Goal: Task Accomplishment & Management: Manage account settings

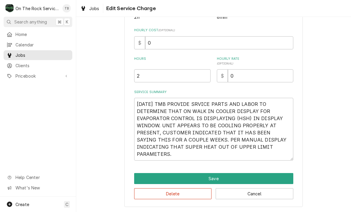
scroll to position [126, 0]
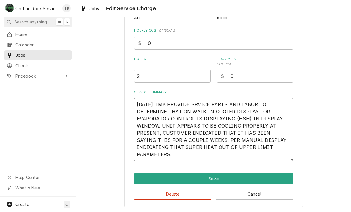
click at [183, 160] on textarea "10/8/25 TMB PROVIDE SRVICE PARTS AND LABOR TO DETERMINE THAT ON WALK IN COOLER …" at bounding box center [213, 129] width 159 height 63
type textarea "x"
type textarea "10/8/25 TMB PROVIDE SRVICE PARTS AND LABOR TO DETERMINE THAT ON WALK IN COOLER …"
type textarea "x"
type textarea "10/8/25 TMB PROVIDE SRVICE PARTS AND LABOR TO DETERMINE THAT ON WALK IN COOLER …"
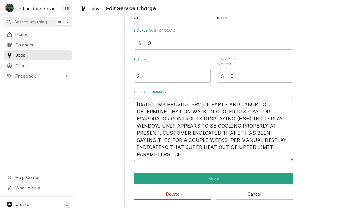
type textarea "x"
type textarea "10/8/25 TMB PROVIDE SRVICE PARTS AND LABOR TO DETERMINE THAT ON WALK IN COOLER …"
type textarea "x"
type textarea "10/8/25 TMB PROVIDE SRVICE PARTS AND LABOR TO DETERMINE THAT ON WALK IN COOLER …"
type textarea "x"
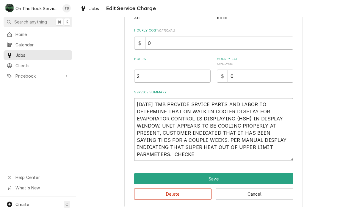
type textarea "10/8/25 TMB PROVIDE SRVICE PARTS AND LABOR TO DETERMINE THAT ON WALK IN COOLER …"
type textarea "x"
type textarea "10/8/25 TMB PROVIDE SRVICE PARTS AND LABOR TO DETERMINE THAT ON WALK IN COOLER …"
type textarea "x"
type textarea "10/8/25 TMB PROVIDE SRVICE PARTS AND LABOR TO DETERMINE THAT ON WALK IN COOLER …"
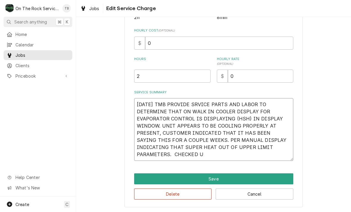
type textarea "x"
type textarea "10/8/25 TMB PROVIDE SRVICE PARTS AND LABOR TO DETERMINE THAT ON WALK IN COOLER …"
type textarea "x"
type textarea "10/8/25 TMB PROVIDE SRVICE PARTS AND LABOR TO DETERMINE THAT ON WALK IN COOLER …"
type textarea "x"
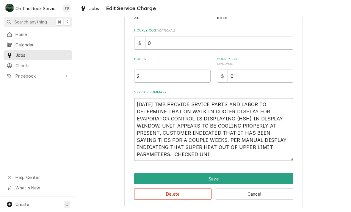
type textarea "10/8/25 TMB PROVIDE SRVICE PARTS AND LABOR TO DETERMINE THAT ON WALK IN COOLER …"
type textarea "x"
type textarea "10/8/25 TMB PROVIDE SRVICE PARTS AND LABOR TO DETERMINE THAT ON WALK IN COOLER …"
type textarea "x"
type textarea "10/8/25 TMB PROVIDE SRVICE PARTS AND LABOR TO DETERMINE THAT ON WALK IN COOLER …"
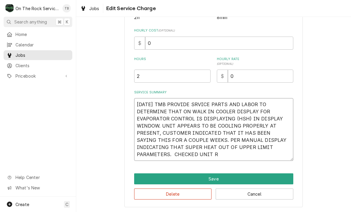
type textarea "x"
type textarea "10/8/25 TMB PROVIDE SRVICE PARTS AND LABOR TO DETERMINE THAT ON WALK IN COOLER …"
type textarea "x"
type textarea "10/8/25 TMB PROVIDE SRVICE PARTS AND LABOR TO DETERMINE THAT ON WALK IN COOLER …"
type textarea "x"
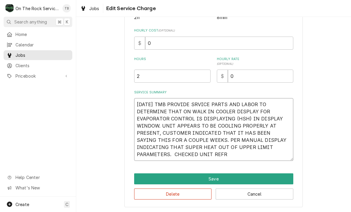
type textarea "10/8/25 TMB PROVIDE SRVICE PARTS AND LABOR TO DETERMINE THAT ON WALK IN COOLER …"
type textarea "x"
type textarea "10/8/25 TMB PROVIDE SRVICE PARTS AND LABOR TO DETERMINE THAT ON WALK IN COOLER …"
type textarea "x"
type textarea "10/8/25 TMB PROVIDE SRVICE PARTS AND LABOR TO DETERMINE THAT ON WALK IN COOLER …"
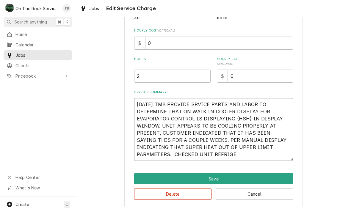
type textarea "x"
type textarea "10/8/25 TMB PROVIDE SRVICE PARTS AND LABOR TO DETERMINE THAT ON WALK IN COOLER …"
type textarea "x"
type textarea "10/8/25 TMB PROVIDE SRVICE PARTS AND LABOR TO DETERMINE THAT ON WALK IN COOLER …"
type textarea "x"
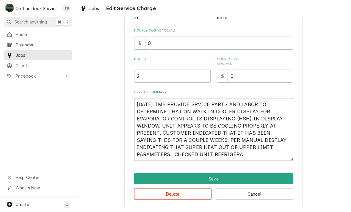
type textarea "10/8/25 TMB PROVIDE SRVICE PARTS AND LABOR TO DETERMINE THAT ON WALK IN COOLER …"
type textarea "x"
type textarea "10/8/25 TMB PROVIDE SRVICE PARTS AND LABOR TO DETERMINE THAT ON WALK IN COOLER …"
type textarea "x"
type textarea "10/8/25 TMB PROVIDE SRVICE PARTS AND LABOR TO DETERMINE THAT ON WALK IN COOLER …"
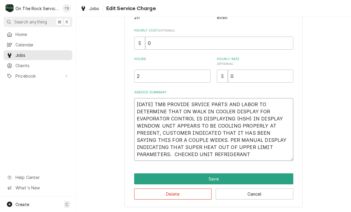
type textarea "x"
type textarea "10/8/25 TMB PROVIDE SRVICE PARTS AND LABOR TO DETERMINE THAT ON WALK IN COOLER …"
type textarea "x"
type textarea "10/8/25 TMB PROVIDE SRVICE PARTS AND LABOR TO DETERMINE THAT ON WALK IN COOLER …"
type textarea "x"
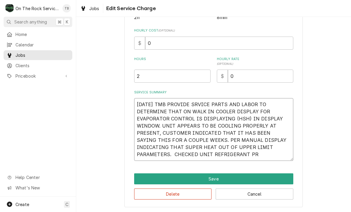
type textarea "10/8/25 TMB PROVIDE SRVICE PARTS AND LABOR TO DETERMINE THAT ON WALK IN COOLER …"
type textarea "x"
type textarea "10/8/25 TMB PROVIDE SRVICE PARTS AND LABOR TO DETERMINE THAT ON WALK IN COOLER …"
type textarea "x"
type textarea "10/8/25 TMB PROVIDE SRVICE PARTS AND LABOR TO DETERMINE THAT ON WALK IN COOLER …"
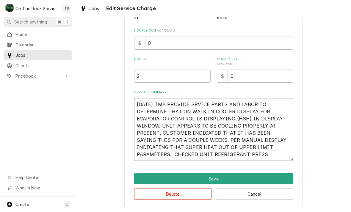
type textarea "x"
type textarea "10/8/25 TMB PROVIDE SRVICE PARTS AND LABOR TO DETERMINE THAT ON WALK IN COOLER …"
type textarea "x"
type textarea "10/8/25 TMB PROVIDE SRVICE PARTS AND LABOR TO DETERMINE THAT ON WALK IN COOLER …"
type textarea "x"
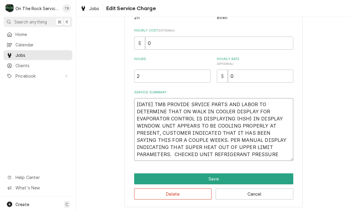
type textarea "10/8/25 TMB PROVIDE SRVICE PARTS AND LABOR TO DETERMINE THAT ON WALK IN COOLER …"
type textarea "x"
type textarea "10/8/25 TMB PROVIDE SRVICE PARTS AND LABOR TO DETERMINE THAT ON WALK IN COOLER …"
type textarea "x"
type textarea "10/8/25 TMB PROVIDE SRVICE PARTS AND LABOR TO DETERMINE THAT ON WALK IN COOLER …"
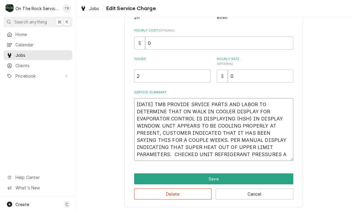
type textarea "x"
type textarea "10/8/25 TMB PROVIDE SRVICE PARTS AND LABOR TO DETERMINE THAT ON WALK IN COOLER …"
type textarea "x"
type textarea "10/8/25 TMB PROVIDE SRVICE PARTS AND LABOR TO DETERMINE THAT ON WALK IN COOLER …"
type textarea "x"
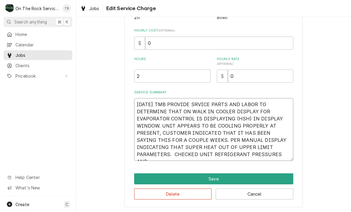
type textarea "10/8/25 TMB PROVIDE SRVICE PARTS AND LABOR TO DETERMINE THAT ON WALK IN COOLER …"
type textarea "x"
type textarea "10/8/25 TMB PROVIDE SRVICE PARTS AND LABOR TO DETERMINE THAT ON WALK IN COOLER …"
type textarea "x"
type textarea "10/8/25 TMB PROVIDE SRVICE PARTS AND LABOR TO DETERMINE THAT ON WALK IN COOLER …"
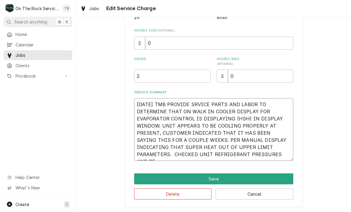
type textarea "x"
type textarea "10/8/25 TMB PROVIDE SRVICE PARTS AND LABOR TO DETERMINE THAT ON WALK IN COOLER …"
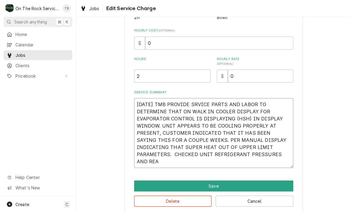
type textarea "x"
type textarea "10/8/25 TMB PROVIDE SRVICE PARTS AND LABOR TO DETERMINE THAT ON WALK IN COOLER …"
type textarea "x"
type textarea "10/8/25 TMB PROVIDE SRVICE PARTS AND LABOR TO DETERMINE THAT ON WALK IN COOLER …"
type textarea "x"
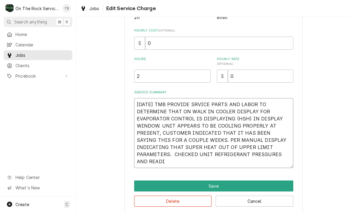
type textarea "10/8/25 TMB PROVIDE SRVICE PARTS AND LABOR TO DETERMINE THAT ON WALK IN COOLER …"
type textarea "x"
type textarea "10/8/25 TMB PROVIDE SRVICE PARTS AND LABOR TO DETERMINE THAT ON WALK IN COOLER …"
type textarea "x"
type textarea "10/8/25 TMB PROVIDE SRVICE PARTS AND LABOR TO DETERMINE THAT ON WALK IN COOLER …"
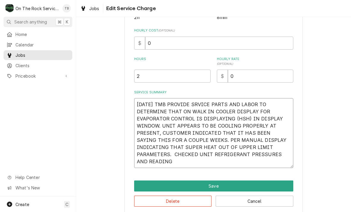
type textarea "x"
type textarea "10/8/25 TMB PROVIDE SRVICE PARTS AND LABOR TO DETERMINE THAT ON WALK IN COOLER …"
type textarea "x"
type textarea "10/8/25 TMB PROVIDE SRVICE PARTS AND LABOR TO DETERMINE THAT ON WALK IN COOLER …"
type textarea "x"
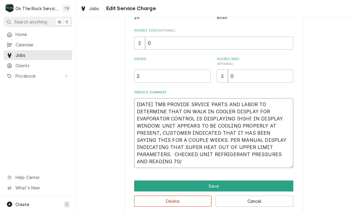
type textarea "10/8/25 TMB PROVIDE SRVICE PARTS AND LABOR TO DETERMINE THAT ON WALK IN COOLER …"
type textarea "x"
type textarea "10/8/25 TMB PROVIDE SRVICE PARTS AND LABOR TO DETERMINE THAT ON WALK IN COOLER …"
type textarea "x"
type textarea "10/8/25 TMB PROVIDE SRVICE PARTS AND LABOR TO DETERMINE THAT ON WALK IN COOLER …"
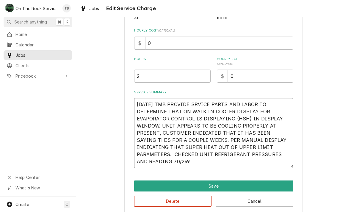
type textarea "x"
type textarea "10/8/25 TMB PROVIDE SRVICE PARTS AND LABOR TO DETERMINE THAT ON WALK IN COOLER …"
type textarea "x"
type textarea "10/8/25 TMB PROVIDE SRVICE PARTS AND LABOR TO DETERMINE THAT ON WALK IN COOLER …"
type textarea "x"
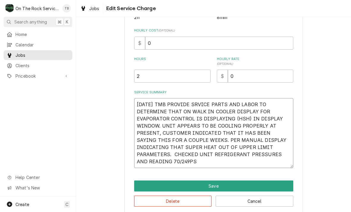
type textarea "10/8/25 TMB PROVIDE SRVICE PARTS AND LABOR TO DETERMINE THAT ON WALK IN COOLER …"
type textarea "x"
type textarea "10/8/25 TMB PROVIDE SRVICE PARTS AND LABOR TO DETERMINE THAT ON WALK IN COOLER …"
type textarea "x"
type textarea "10/8/25 TMB PROVIDE SRVICE PARTS AND LABOR TO DETERMINE THAT ON WALK IN COOLER …"
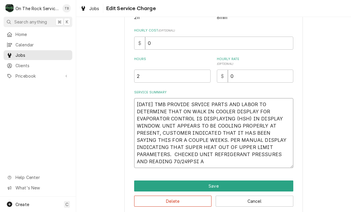
type textarea "x"
type textarea "10/8/25 TMB PROVIDE SRVICE PARTS AND LABOR TO DETERMINE THAT ON WALK IN COOLER …"
type textarea "x"
type textarea "10/8/25 TMB PROVIDE SRVICE PARTS AND LABOR TO DETERMINE THAT ON WALK IN COOLER …"
type textarea "x"
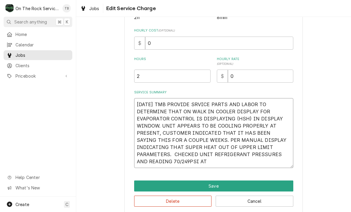
type textarea "10/8/25 TMB PROVIDE SRVICE PARTS AND LABOR TO DETERMINE THAT ON WALK IN COOLER …"
type textarea "x"
type textarea "10/8/25 TMB PROVIDE SRVICE PARTS AND LABOR TO DETERMINE THAT ON WALK IN COOLER …"
type textarea "x"
type textarea "10/8/25 TMB PROVIDE SRVICE PARTS AND LABOR TO DETERMINE THAT ON WALK IN COOLER …"
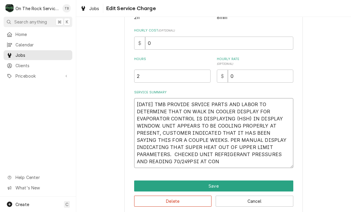
type textarea "x"
type textarea "10/8/25 TMB PROVIDE SRVICE PARTS AND LABOR TO DETERMINE THAT ON WALK IN COOLER …"
type textarea "x"
type textarea "10/8/25 TMB PROVIDE SRVICE PARTS AND LABOR TO DETERMINE THAT ON WALK IN COOLER …"
type textarea "x"
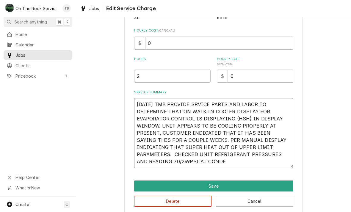
type textarea "10/8/25 TMB PROVIDE SRVICE PARTS AND LABOR TO DETERMINE THAT ON WALK IN COOLER …"
type textarea "x"
type textarea "10/8/25 TMB PROVIDE SRVICE PARTS AND LABOR TO DETERMINE THAT ON WALK IN COOLER …"
type textarea "x"
type textarea "10/8/25 TMB PROVIDE SRVICE PARTS AND LABOR TO DETERMINE THAT ON WALK IN COOLER …"
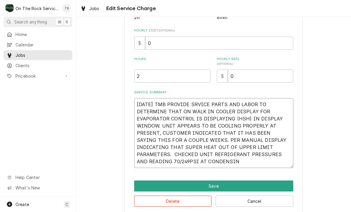
type textarea "x"
type textarea "10/8/25 TMB PROVIDE SRVICE PARTS AND LABOR TO DETERMINE THAT ON WALK IN COOLER …"
type textarea "x"
type textarea "10/8/25 TMB PROVIDE SRVICE PARTS AND LABOR TO DETERMINE THAT ON WALK IN COOLER …"
type textarea "x"
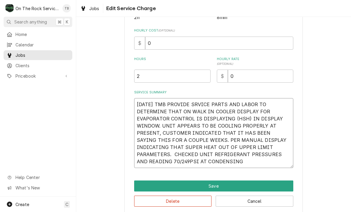
type textarea "10/8/25 TMB PROVIDE SRVICE PARTS AND LABOR TO DETERMINE THAT ON WALK IN COOLER …"
type textarea "x"
type textarea "10/8/25 TMB PROVIDE SRVICE PARTS AND LABOR TO DETERMINE THAT ON WALK IN COOLER …"
type textarea "x"
type textarea "10/8/25 TMB PROVIDE SRVICE PARTS AND LABOR TO DETERMINE THAT ON WALK IN COOLER …"
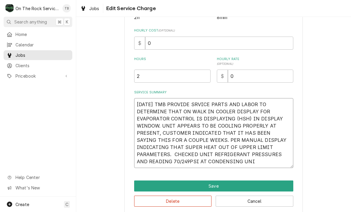
type textarea "x"
type textarea "10/8/25 TMB PROVIDE SRVICE PARTS AND LABOR TO DETERMINE THAT ON WALK IN COOLER …"
type textarea "x"
type textarea "10/8/25 TMB PROVIDE SRVICE PARTS AND LABOR TO DETERMINE THAT ON WALK IN COOLER …"
type textarea "x"
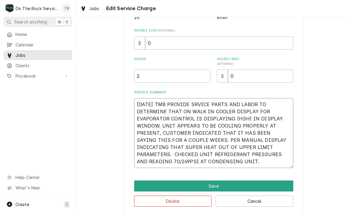
type textarea "10/8/25 TMB PROVIDE SRVICE PARTS AND LABOR TO DETERMINE THAT ON WALK IN COOLER …"
type textarea "x"
type textarea "10/8/25 TMB PROVIDE SRVICE PARTS AND LABOR TO DETERMINE THAT ON WALK IN COOLER …"
type textarea "x"
type textarea "10/8/25 TMB PROVIDE SRVICE PARTS AND LABOR TO DETERMINE THAT ON WALK IN COOLER …"
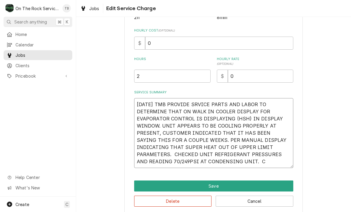
type textarea "x"
type textarea "10/8/25 TMB PROVIDE SRVICE PARTS AND LABOR TO DETERMINE THAT ON WALK IN COOLER …"
type textarea "x"
type textarea "10/8/25 TMB PROVIDE SRVICE PARTS AND LABOR TO DETERMINE THAT ON WALK IN COOLER …"
type textarea "x"
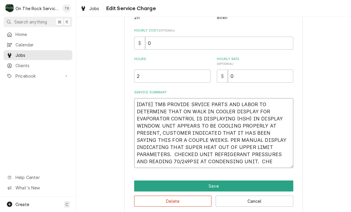
type textarea "10/8/25 TMB PROVIDE SRVICE PARTS AND LABOR TO DETERMINE THAT ON WALK IN COOLER …"
type textarea "x"
type textarea "10/8/25 TMB PROVIDE SRVICE PARTS AND LABOR TO DETERMINE THAT ON WALK IN COOLER …"
type textarea "x"
type textarea "10/8/25 TMB PROVIDE SRVICE PARTS AND LABOR TO DETERMINE THAT ON WALK IN COOLER …"
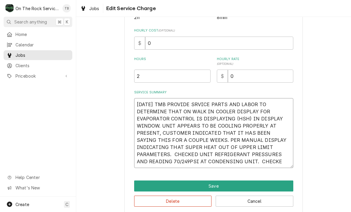
type textarea "x"
type textarea "10/8/25 TMB PROVIDE SRVICE PARTS AND LABOR TO DETERMINE THAT ON WALK IN COOLER …"
type textarea "x"
type textarea "10/8/25 TMB PROVIDE SRVICE PARTS AND LABOR TO DETERMINE THAT ON WALK IN COOLER …"
type textarea "x"
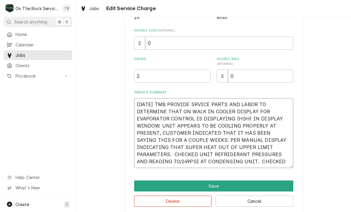
type textarea "10/8/25 TMB PROVIDE SRVICE PARTS AND LABOR TO DETERMINE THAT ON WALK IN COOLER …"
type textarea "x"
type textarea "10/8/25 TMB PROVIDE SRVICE PARTS AND LABOR TO DETERMINE THAT ON WALK IN COOLER …"
type textarea "x"
type textarea "10/8/25 TMB PROVIDE SRVICE PARTS AND LABOR TO DETERMINE THAT ON WALK IN COOLER …"
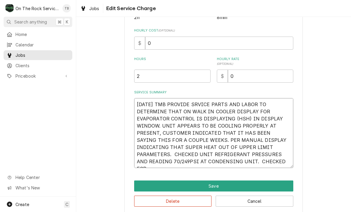
type textarea "x"
type textarea "10/8/25 TMB PROVIDE SRVICE PARTS AND LABOR TO DETERMINE THAT ON WALK IN COOLER …"
type textarea "x"
type textarea "10/8/25 TMB PROVIDE SRVICE PARTS AND LABOR TO DETERMINE THAT ON WALK IN COOLER …"
type textarea "x"
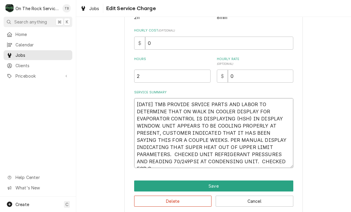
type textarea "10/8/25 TMB PROVIDE SRVICE PARTS AND LABOR TO DETERMINE THAT ON WALK IN COOLER …"
type textarea "x"
type textarea "10/8/25 TMB PROVIDE SRVICE PARTS AND LABOR TO DETERMINE THAT ON WALK IN COOLER …"
type textarea "x"
type textarea "10/8/25 TMB PROVIDE SRVICE PARTS AND LABOR TO DETERMINE THAT ON WALK IN COOLER …"
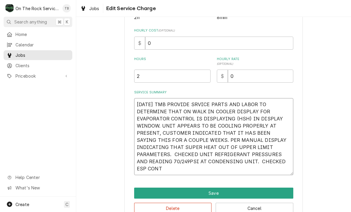
type textarea "x"
type textarea "10/8/25 TMB PROVIDE SRVICE PARTS AND LABOR TO DETERMINE THAT ON WALK IN COOLER …"
type textarea "x"
type textarea "10/8/25 TMB PROVIDE SRVICE PARTS AND LABOR TO DETERMINE THAT ON WALK IN COOLER …"
type textarea "x"
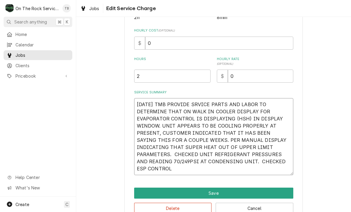
type textarea "10/8/25 TMB PROVIDE SRVICE PARTS AND LABOR TO DETERMINE THAT ON WALK IN COOLER …"
type textarea "x"
type textarea "10/8/25 TMB PROVIDE SRVICE PARTS AND LABOR TO DETERMINE THAT ON WALK IN COOLER …"
type textarea "x"
type textarea "10/8/25 TMB PROVIDE SRVICE PARTS AND LABOR TO DETERMINE THAT ON WALK IN COOLER …"
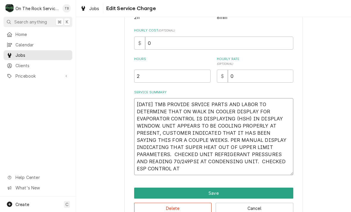
type textarea "x"
type textarea "10/8/25 TMB PROVIDE SRVICE PARTS AND LABOR TO DETERMINE THAT ON WALK IN COOLER …"
type textarea "x"
type textarea "10/8/25 TMB PROVIDE SRVICE PARTS AND LABOR TO DETERMINE THAT ON WALK IN COOLER …"
type textarea "x"
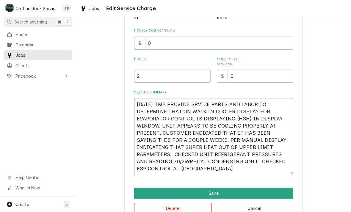
type textarea "10/8/25 TMB PROVIDE SRVICE PARTS AND LABOR TO DETERMINE THAT ON WALK IN COOLER …"
type textarea "x"
type textarea "10/8/25 TMB PROVIDE SRVICE PARTS AND LABOR TO DETERMINE THAT ON WALK IN COOLER …"
type textarea "x"
type textarea "10/8/25 TMB PROVIDE SRVICE PARTS AND LABOR TO DETERMINE THAT ON WALK IN COOLER …"
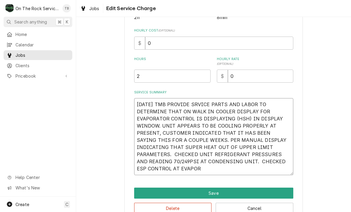
type textarea "x"
type textarea "10/8/25 TMB PROVIDE SRVICE PARTS AND LABOR TO DETERMINE THAT ON WALK IN COOLER …"
type textarea "x"
type textarea "10/8/25 TMB PROVIDE SRVICE PARTS AND LABOR TO DETERMINE THAT ON WALK IN COOLER …"
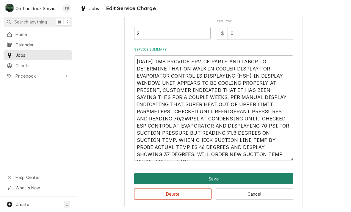
click at [214, 179] on button "Save" at bounding box center [213, 179] width 159 height 11
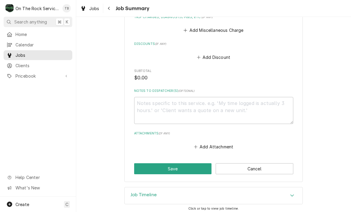
scroll to position [392, 0]
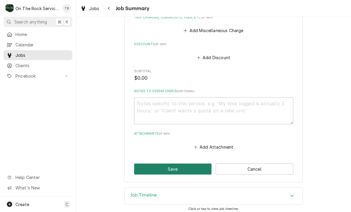
click at [174, 166] on button "Save" at bounding box center [173, 169] width 78 height 11
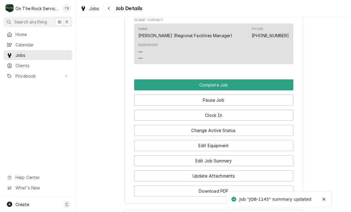
scroll to position [730, 0]
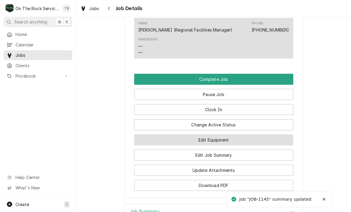
click at [212, 135] on button "Edit Equipment" at bounding box center [213, 140] width 159 height 11
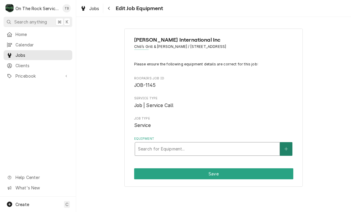
click at [286, 147] on icon "Create New Equipment" at bounding box center [287, 149] width 4 height 4
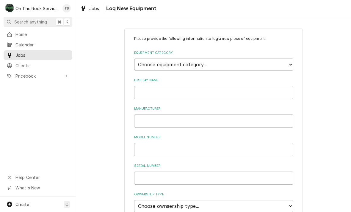
click at [288, 64] on select "Choose equipment category... Cooking Equipment Fryers Ice Machines Ovens and Ra…" at bounding box center [213, 65] width 159 height 12
select select "8"
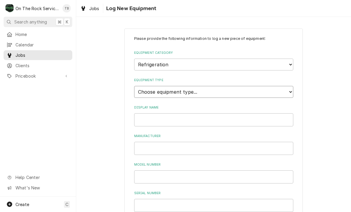
click at [195, 90] on select "Choose equipment type... Bar Refrigeration Blast Chiller Chef Base Freezer Chef…" at bounding box center [213, 92] width 159 height 12
select select "75"
click at [174, 113] on input "Display Name" at bounding box center [213, 119] width 159 height 13
type input "WALK IN COOLER"
click at [155, 142] on input "Manufacturer" at bounding box center [213, 148] width 159 height 13
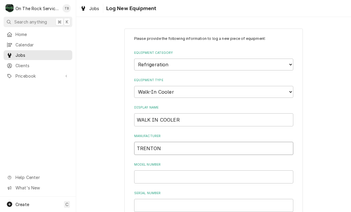
type input "TRENTON"
click at [152, 171] on input "Model Number" at bounding box center [213, 177] width 159 height 13
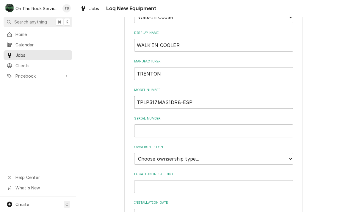
scroll to position [83, 0]
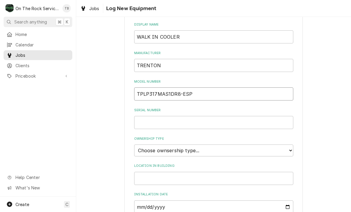
type input "TPLP317MAS1DR8-ESP"
click at [150, 116] on input "Serial Number" at bounding box center [213, 122] width 159 height 13
type input "229114203"
click at [289, 145] on select "Choose ownsership type... Unknown Owned Leased Rented" at bounding box center [213, 151] width 159 height 12
select select "1"
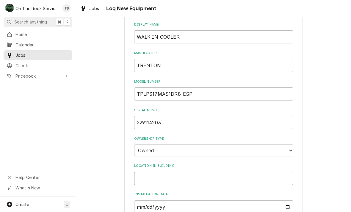
click at [166, 172] on input "Location in Building" at bounding box center [213, 178] width 159 height 13
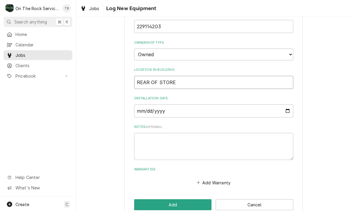
scroll to position [179, 0]
type input "REAR OF STORE"
click at [151, 133] on textarea "Notes ( optional )" at bounding box center [213, 146] width 159 height 27
type textarea "x"
type textarea "R"
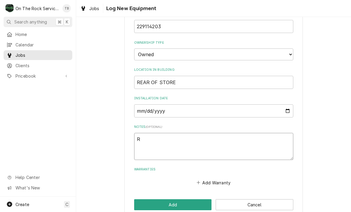
type textarea "x"
type textarea "R4"
type textarea "x"
type textarea "R40"
type textarea "x"
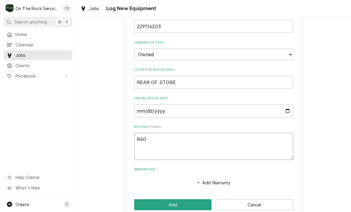
type textarea "R404"
type textarea "x"
type textarea "R404A"
type textarea "x"
type textarea "R404A"
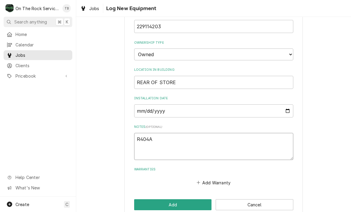
type textarea "x"
type textarea "R404A 1"
type textarea "x"
type textarea "R404A 11"
type textarea "x"
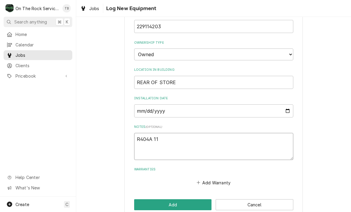
type textarea "R404A 115"
type textarea "x"
type textarea "R404A 115V"
type textarea "x"
type textarea "R404A 115VA"
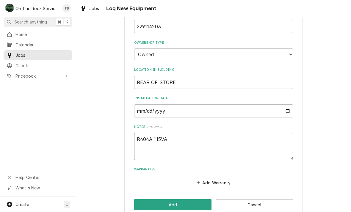
type textarea "x"
type textarea "R404A 115VAC"
type textarea "x"
type textarea "R404A 115VAC"
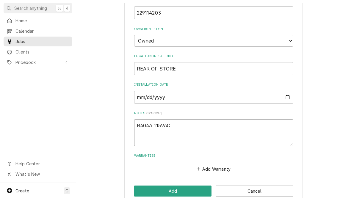
type textarea "x"
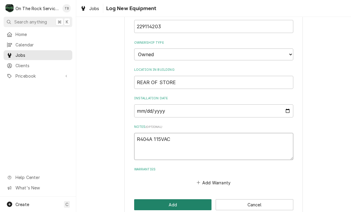
type textarea "R404A 115VAC"
click at [171, 199] on button "Add" at bounding box center [173, 204] width 78 height 11
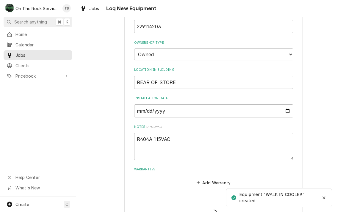
type textarea "x"
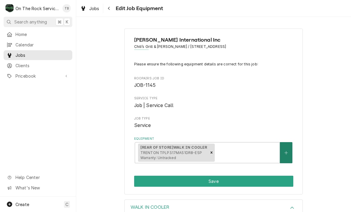
click at [288, 154] on button "Equipment" at bounding box center [286, 152] width 13 height 21
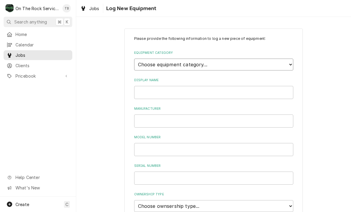
click at [293, 62] on select "Choose equipment category... Cooking Equipment Fryers Ice Machines Ovens and Ra…" at bounding box center [213, 65] width 159 height 12
select select "8"
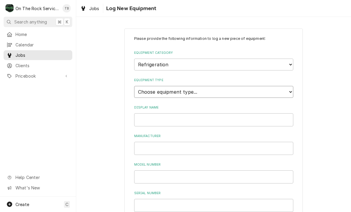
click at [195, 87] on select "Choose equipment type... Bar Refrigeration Blast Chiller Chef Base Freezer Chef…" at bounding box center [213, 92] width 159 height 12
select select "67"
click at [161, 114] on input "Display Name" at bounding box center [213, 119] width 159 height 13
type input "WALK IN COOLER CONDENSING UNIT"
click at [155, 142] on input "Manufacturer" at bounding box center [213, 148] width 159 height 13
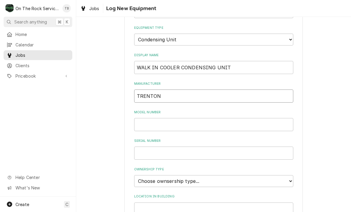
scroll to position [53, 0]
type input "TRENTON"
click at [149, 119] on input "Model Number" at bounding box center [213, 123] width 159 height 13
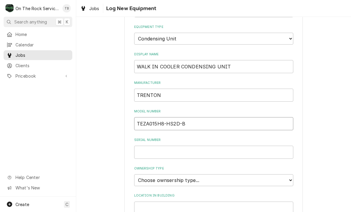
type input "TEZA015H8-HS2D-B"
click at [153, 146] on input "Serial Number" at bounding box center [213, 152] width 159 height 13
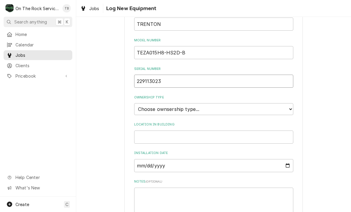
scroll to position [130, 0]
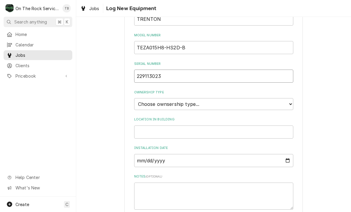
type input "229113023"
click at [287, 98] on select "Choose ownsership type... Unknown Owned Leased Rented" at bounding box center [213, 104] width 159 height 12
select select "1"
click at [165, 126] on input "Location in Building" at bounding box center [213, 132] width 159 height 13
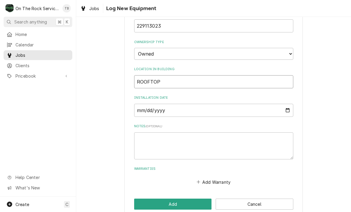
scroll to position [179, 0]
type input "ROOFTOP"
click at [149, 133] on textarea "Notes ( optional )" at bounding box center [213, 146] width 159 height 27
type textarea "x"
type textarea "2"
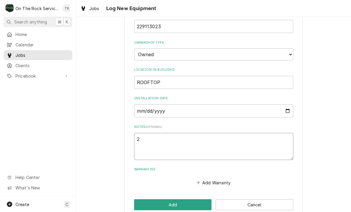
type textarea "x"
type textarea "20"
type textarea "x"
type textarea "208"
type textarea "x"
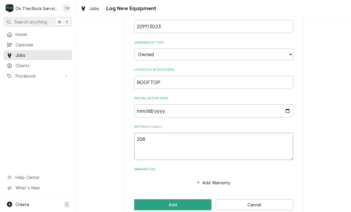
type textarea "208-"
type textarea "x"
type textarea "208-2"
type textarea "x"
type textarea "208-23"
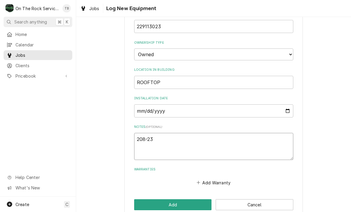
type textarea "x"
type textarea "208-230"
type textarea "x"
type textarea "208-230VA"
type textarea "x"
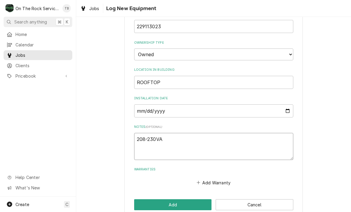
type textarea "208-230VAC"
type textarea "x"
type textarea "208-230VAC"
type textarea "x"
type textarea "208-230VAC 1"
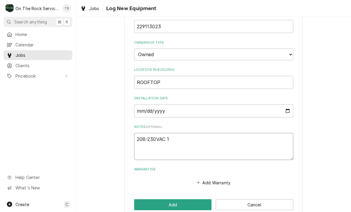
type textarea "x"
type textarea "208-230VAC 1"
type textarea "x"
type textarea "208-230VAC 1 P"
type textarea "x"
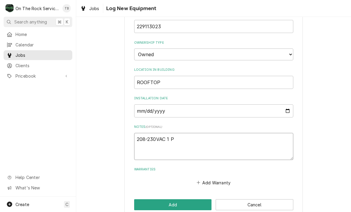
type textarea "208-230VAC 1 PH"
type textarea "x"
type textarea "208-230VAC 1 PH"
type textarea "x"
type textarea "208-230VAC 1 PH R"
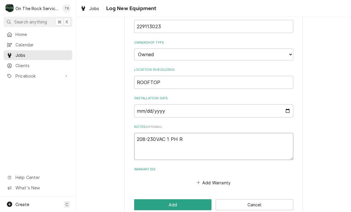
type textarea "x"
type textarea "208-230VAC 1 PH R4"
type textarea "x"
type textarea "208-230VAC 1 PH R40"
type textarea "x"
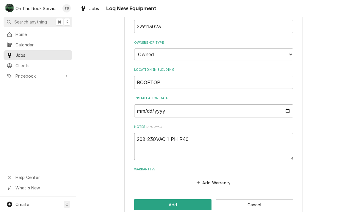
type textarea "208-230VAC 1 PH R404"
type textarea "x"
type textarea "208-230VAC 1 PH R404A"
type textarea "x"
type textarea "208-230VAC 1 PH R404A"
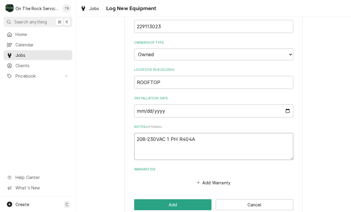
type textarea "x"
type textarea "208-230VAC 1 PH R404A."
type textarea "x"
type textarea "208-230VAC 1 PH R404A."
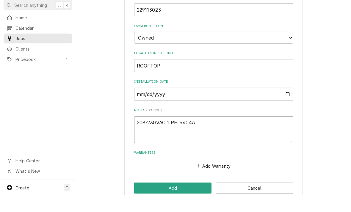
type textarea "x"
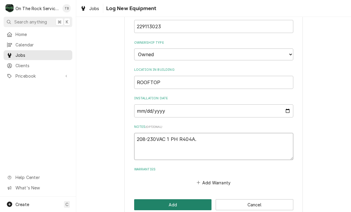
type textarea "208-230VAC 1 PH R404A."
click at [168, 199] on button "Add" at bounding box center [173, 204] width 78 height 11
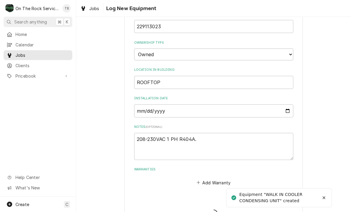
type textarea "x"
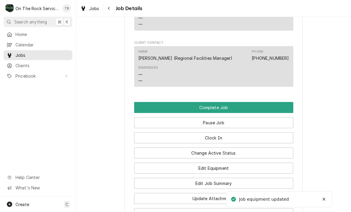
scroll to position [715, 0]
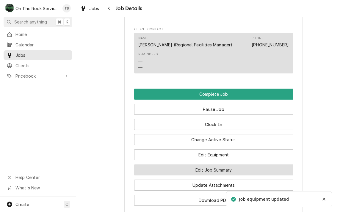
click at [222, 165] on button "Edit Job Summary" at bounding box center [213, 170] width 159 height 11
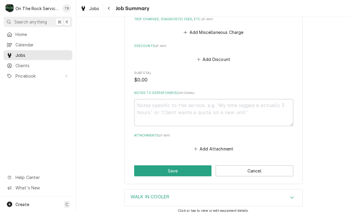
scroll to position [391, 0]
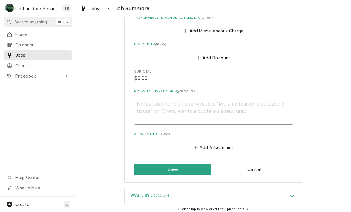
click at [151, 109] on textarea "Notes to Dispatcher(s) ( optional )" at bounding box center [213, 111] width 159 height 27
type textarea "x"
type textarea "P"
type textarea "x"
type textarea "PE"
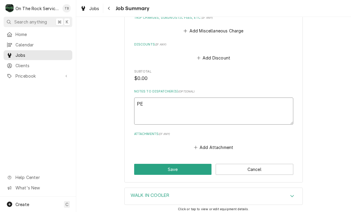
type textarea "x"
type textarea "PER"
type textarea "x"
type textarea "PER"
type textarea "x"
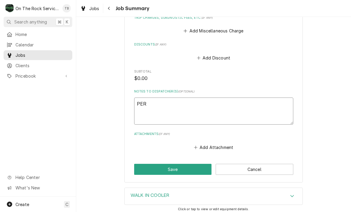
type textarea "PER M"
type textarea "x"
type textarea "PER MF"
type textarea "x"
type textarea "PER MFG"
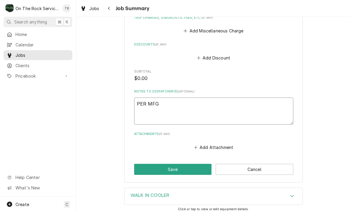
type textarea "x"
type textarea "PER MFG."
type textarea "x"
type textarea "PER MFG."
type textarea "x"
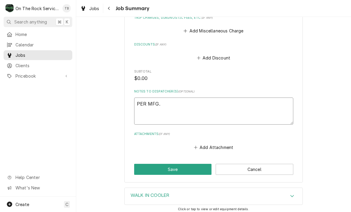
type textarea "PER MFG. P"
type textarea "x"
type textarea "PER MFG. PN"
type textarea "x"
type textarea "PER MFG. PN #"
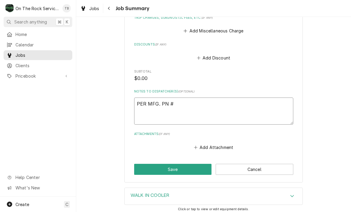
type textarea "x"
type textarea "PER MFG. PN #"
type textarea "x"
type textarea "PER MFG. PN # 1"
type textarea "x"
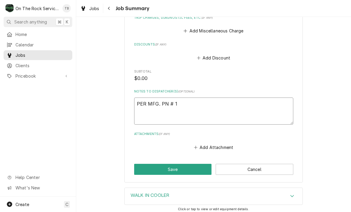
type textarea "PER MFG. PN # 10"
type textarea "x"
type textarea "PER MFG. PN # 109"
type textarea "x"
type textarea "PER MFG. PN # 1094"
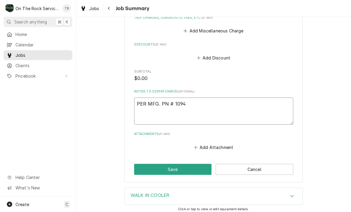
type textarea "x"
type textarea "PER MFG. PN # 10945"
type textarea "x"
type textarea "PER MFG. PN # 109450"
type textarea "x"
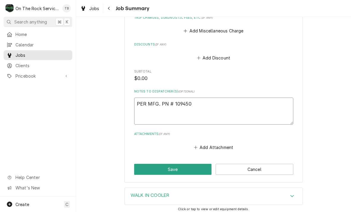
type textarea "PER MFG. PN # 1094504"
type textarea "x"
type textarea "PER MFG. PN # 1094504"
type textarea "x"
type textarea "PER MFG. PN # 1094504."
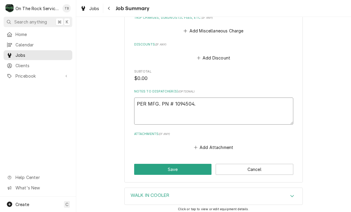
type textarea "x"
type textarea "PER MFG. PN # 1094504."
click at [174, 167] on button "Save" at bounding box center [173, 169] width 78 height 11
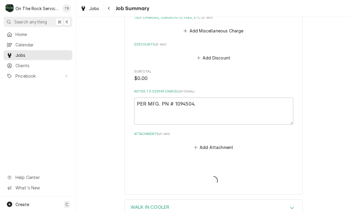
type textarea "x"
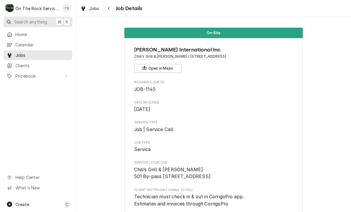
click at [35, 21] on span "Search anything" at bounding box center [30, 22] width 33 height 6
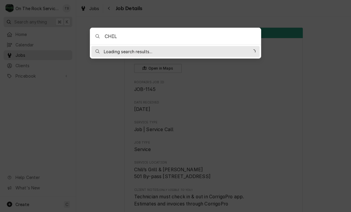
type input "CHILI"
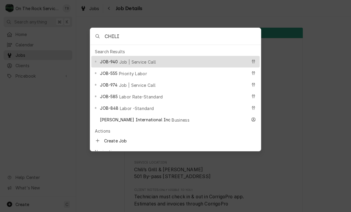
click at [139, 65] on div "JOB-940 Job | Service Call" at bounding box center [173, 61] width 147 height 7
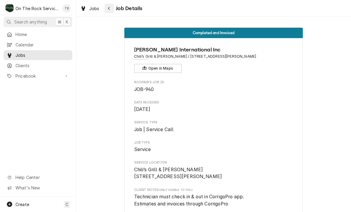
click at [111, 12] on button "Navigate back" at bounding box center [110, 9] width 10 height 10
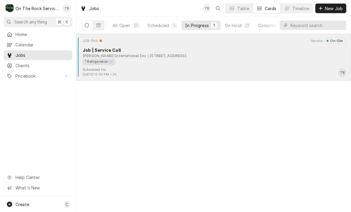
click at [187, 71] on div "Scheduled For: [DATE] 12:00 PM • 2h TB" at bounding box center [214, 73] width 270 height 10
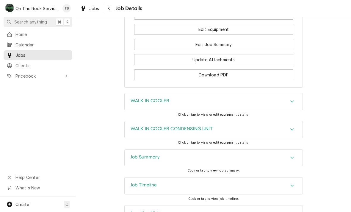
scroll to position [840, 0]
click at [294, 212] on icon "Accordion Header" at bounding box center [292, 214] width 4 height 5
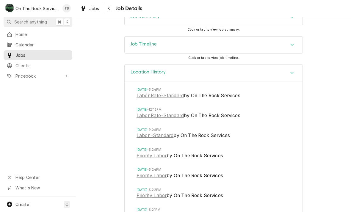
scroll to position [985, 0]
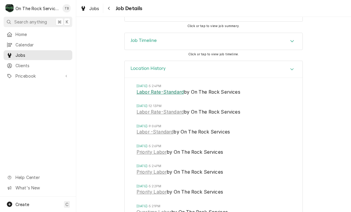
click at [172, 89] on link "Labor Rate-Standard" at bounding box center [160, 92] width 47 height 7
click at [160, 109] on link "Labor Rate-Standard" at bounding box center [160, 112] width 47 height 7
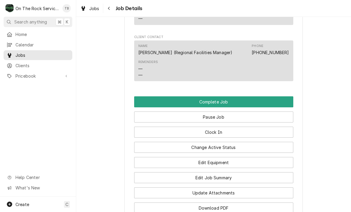
scroll to position [707, 0]
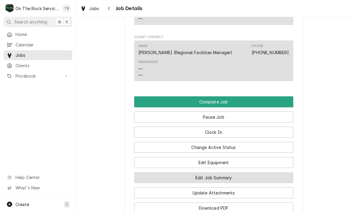
click at [230, 172] on button "Edit Job Summary" at bounding box center [213, 177] width 159 height 11
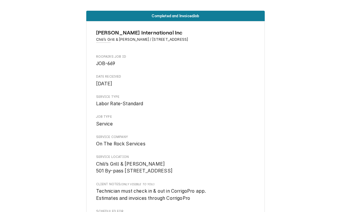
scroll to position [-3, 0]
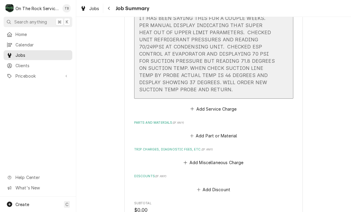
click at [183, 93] on div "Service Summary 10/8/25 TMB PROVIDE SRVICE PARTS AND LABOR TO DETERMINE THAT ON…" at bounding box center [207, 33] width 137 height 126
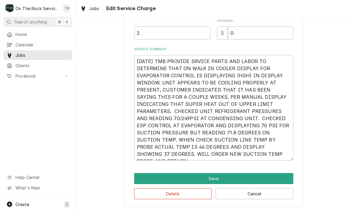
scroll to position [169, 0]
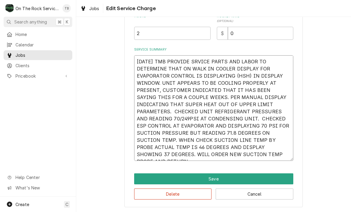
click at [254, 149] on textarea "10/8/25 TMB PROVIDE SRVICE PARTS AND LABOR TO DETERMINE THAT ON WALK IN COOLER …" at bounding box center [213, 108] width 159 height 106
type textarea "x"
type textarea "10/8/25 TMB PROVIDE SRVICE PARTS AND LABOR TO DETERMINE THAT ON WALK IN COOLER …"
type textarea "x"
type textarea "10/8/25 TMB PROVIDE SRVICE PARTS AND LABOR TO DETERMINE THAT ON WALK IN COOLER …"
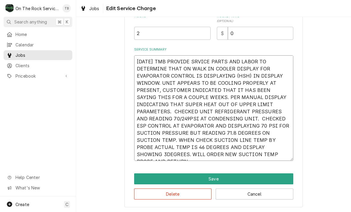
type textarea "x"
type textarea "10/8/25 TMB PROVIDE SRVICE PARTS AND LABOR TO DETERMINE THAT ON WALK IN COOLER …"
type textarea "x"
type textarea "10/8/25 TMB PROVIDE SRVICE PARTS AND LABOR TO DETERMINE THAT ON WALK IN COOLER …"
type textarea "x"
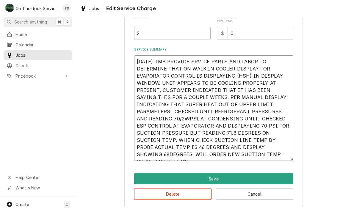
type textarea "10/8/25 TMB PROVIDE SRVICE PARTS AND LABOR TO DETERMINE THAT ON WALK IN COOLER …"
click at [163, 147] on textarea "10/8/25 TMB PROVIDE SRVICE PARTS AND LABOR TO DETERMINE THAT ON WALK IN COOLER …" at bounding box center [213, 108] width 159 height 106
type textarea "x"
type textarea "10/8/25 TMB PROVIDE SRVICE PARTS AND LABOR TO DETERMINE THAT ON WALK IN COOLER …"
type textarea "x"
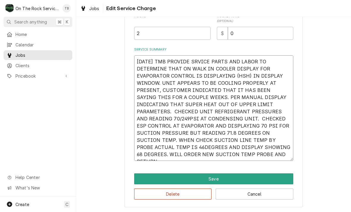
type textarea "10/8/25 TMB PROVIDE SRVICE PARTS AND LABOR TO DETERMINE THAT ON WALK IN COOLER …"
type textarea "x"
type textarea "10/8/25 TMB PROVIDE SRVICE PARTS AND LABOR TO DETERMINE THAT ON WALK IN COOLER …"
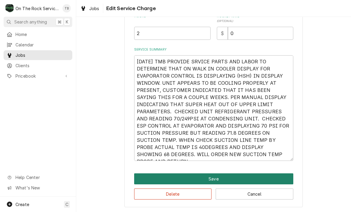
click at [217, 180] on button "Save" at bounding box center [213, 179] width 159 height 11
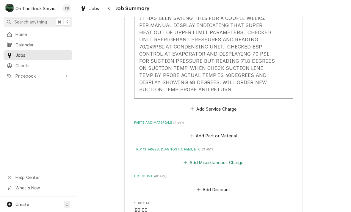
click at [225, 163] on button "Add Miscellaneous Charge" at bounding box center [214, 163] width 62 height 8
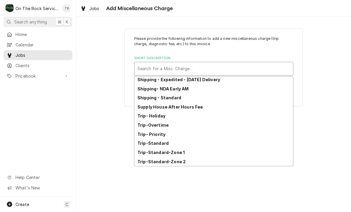
scroll to position [102, 0]
click at [176, 154] on strong "Trip-Standard-Zone 1" at bounding box center [161, 152] width 47 height 5
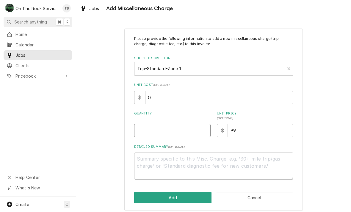
click at [151, 134] on input "Quantity" at bounding box center [172, 130] width 77 height 13
type textarea "x"
type input "1"
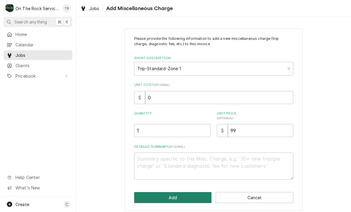
click at [180, 199] on button "Add" at bounding box center [173, 197] width 78 height 11
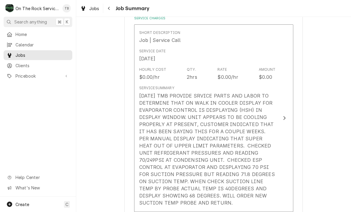
scroll to position [155, 0]
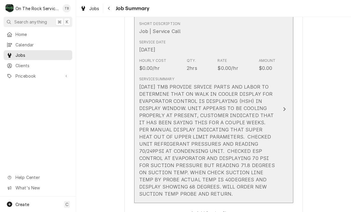
click at [194, 72] on div "Hourly Cost $0.00/hr Qty. 2hrs Rate $0.00/hr Amount $0.00" at bounding box center [207, 65] width 137 height 18
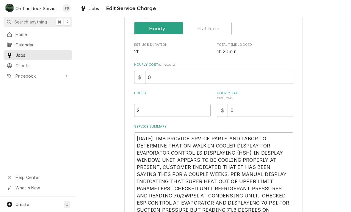
scroll to position [94, 0]
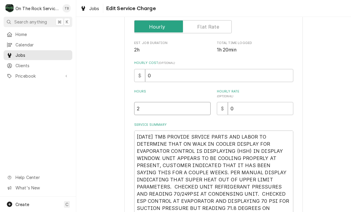
click at [152, 113] on input "2" at bounding box center [172, 108] width 77 height 13
type textarea "x"
type input "1"
type textarea "x"
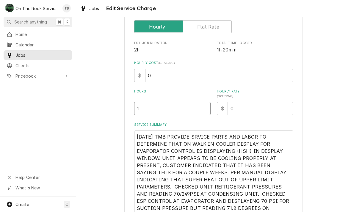
type input "1.5"
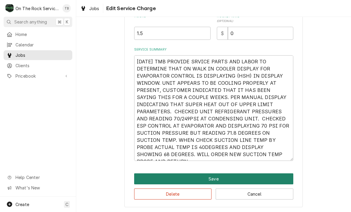
click at [215, 181] on button "Save" at bounding box center [213, 179] width 159 height 11
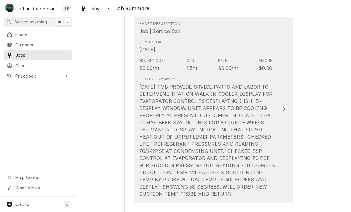
click at [233, 191] on div "10/8/25 TMB PROVIDE SRVICE PARTS AND LABOR TO DETERMINE THAT ON WALK IN COOLER …" at bounding box center [207, 140] width 137 height 114
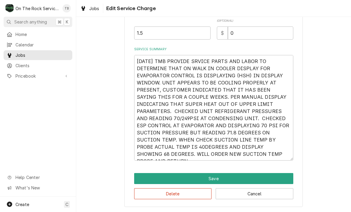
scroll to position [169, 0]
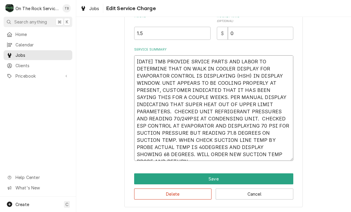
click at [275, 157] on textarea "10/8/25 TMB PROVIDE SRVICE PARTS AND LABOR TO DETERMINE THAT ON WALK IN COOLER …" at bounding box center [213, 108] width 159 height 106
click at [273, 158] on textarea "10/8/25 TMB PROVIDE SRVICE PARTS AND LABOR TO DETERMINE THAT ON WALK IN COOLER …" at bounding box center [213, 108] width 159 height 106
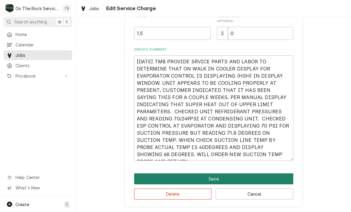
click at [221, 181] on button "Save" at bounding box center [213, 179] width 159 height 11
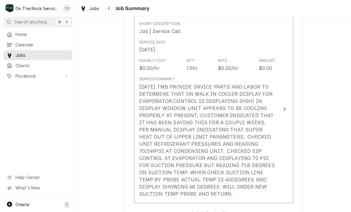
type textarea "x"
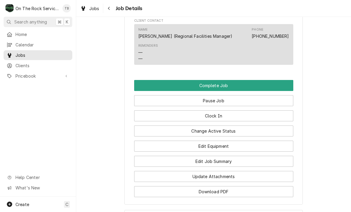
scroll to position [740, 0]
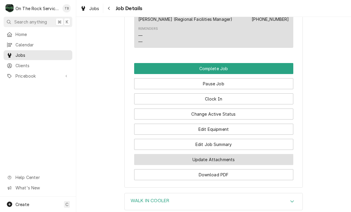
click at [224, 154] on button "Update Attachments" at bounding box center [213, 159] width 159 height 11
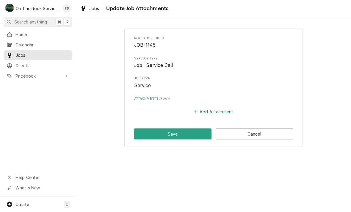
click at [213, 113] on button "Add Attachment" at bounding box center [214, 112] width 42 height 8
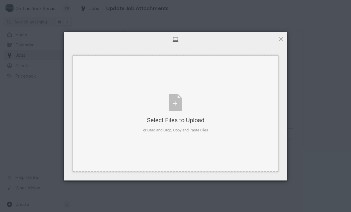
click at [216, 112] on div "Select Files to Upload or Drag and Drop, Copy and Paste Files" at bounding box center [175, 114] width 205 height 116
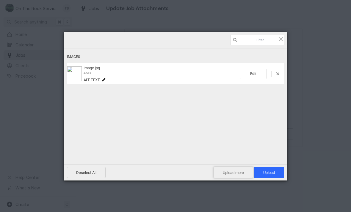
click at [232, 174] on span "Upload more" at bounding box center [234, 172] width 40 height 11
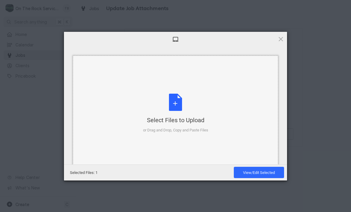
click at [177, 107] on div "Select Files to Upload or Drag and Drop, Copy and Paste Files" at bounding box center [175, 114] width 65 height 40
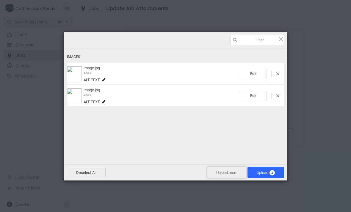
click at [224, 175] on span "Upload more" at bounding box center [227, 172] width 40 height 11
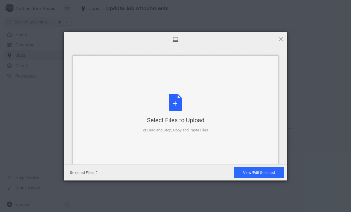
click at [181, 108] on div "Select Files to Upload or Drag and Drop, Copy and Paste Files" at bounding box center [175, 114] width 65 height 40
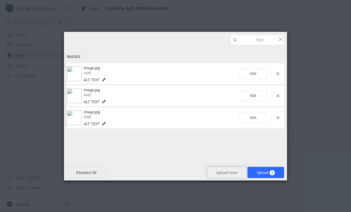
click at [222, 172] on span "Upload more" at bounding box center [227, 172] width 40 height 11
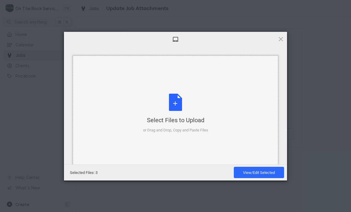
click at [177, 109] on div "Select Files to Upload or Drag and Drop, Copy and Paste Files" at bounding box center [175, 114] width 65 height 40
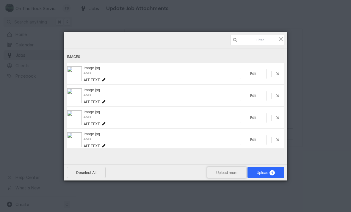
click at [220, 174] on span "Upload more" at bounding box center [227, 172] width 40 height 11
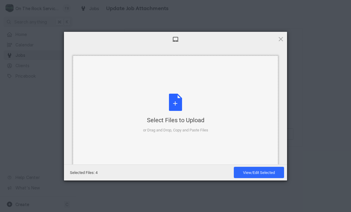
click at [175, 107] on div "Select Files to Upload or Drag and Drop, Copy and Paste Files" at bounding box center [175, 114] width 65 height 40
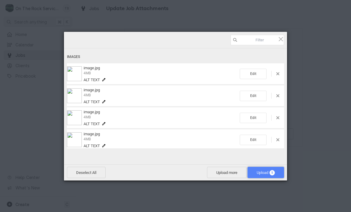
click at [270, 175] on span "Upload 5" at bounding box center [266, 172] width 37 height 11
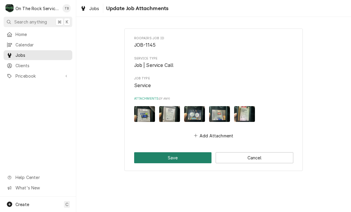
click at [180, 158] on button "Save" at bounding box center [173, 157] width 78 height 11
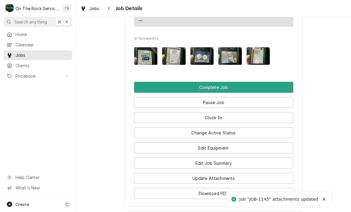
scroll to position [770, 0]
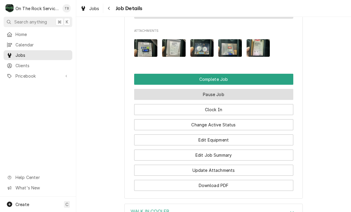
click at [227, 89] on button "Pause Job" at bounding box center [213, 94] width 159 height 11
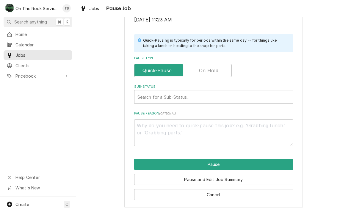
scroll to position [120, 0]
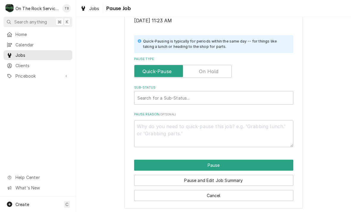
click at [218, 73] on input "Pause Type" at bounding box center [183, 71] width 92 height 13
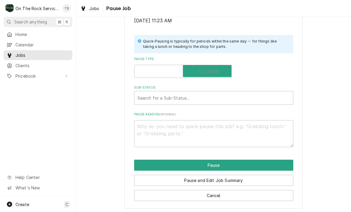
checkbox input "true"
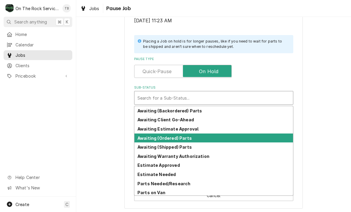
click at [186, 138] on div "Awaiting (Ordered) Parts" at bounding box center [214, 138] width 159 height 9
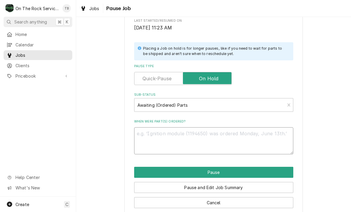
click at [159, 138] on textarea "When were part(s) ordered?" at bounding box center [213, 140] width 159 height 27
type textarea "x"
type textarea "SU"
type textarea "x"
type textarea "SUC"
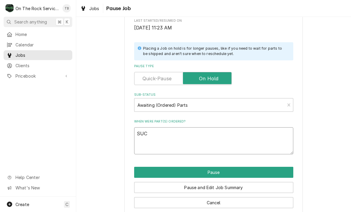
type textarea "x"
type textarea "SUCT"
type textarea "x"
type textarea "SUCTI"
type textarea "x"
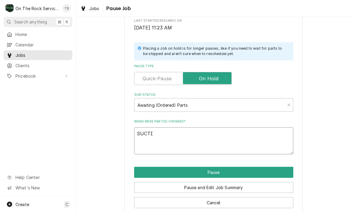
type textarea "SUCTIO"
type textarea "x"
type textarea "SUCTION"
type textarea "x"
type textarea "SUCTION T"
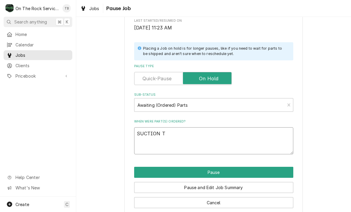
type textarea "x"
type textarea "SUCTION TEM"
type textarea "x"
type textarea "SUCTION TEMP"
type textarea "x"
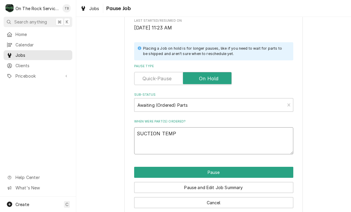
type textarea "SUCTION TEMP"
type textarea "x"
type textarea "SUCTION TEMP P"
type textarea "x"
type textarea "SUCTION TEMP PR"
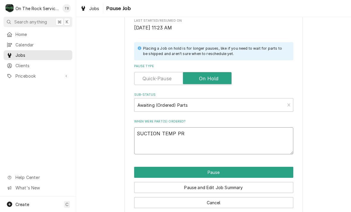
type textarea "x"
type textarea "SUCTION TEMP PRO"
type textarea "x"
type textarea "SUCTION TEMP PROBE"
type textarea "x"
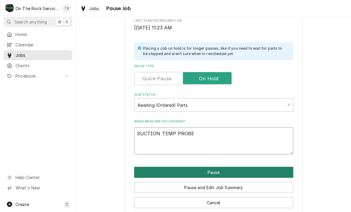
type textarea "SUCTION TEMP PROBE"
click at [225, 172] on button "Pause" at bounding box center [213, 172] width 159 height 11
type textarea "x"
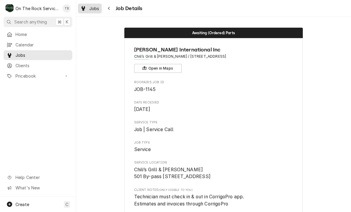
click at [93, 12] on link "Jobs" at bounding box center [90, 9] width 24 height 10
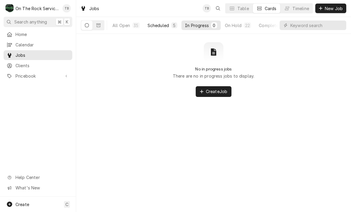
click at [165, 26] on div "Scheduled" at bounding box center [158, 25] width 21 height 6
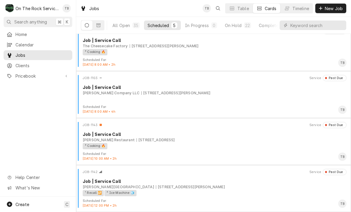
scroll to position [57, 0]
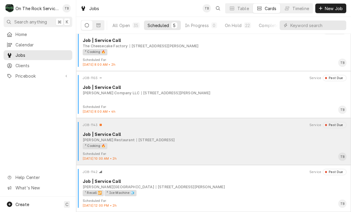
click at [95, 144] on div "² Cooking 🔥" at bounding box center [95, 146] width 25 height 6
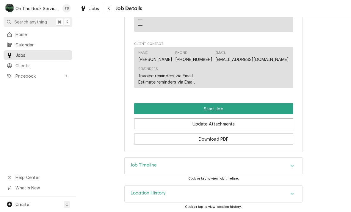
scroll to position [487, 0]
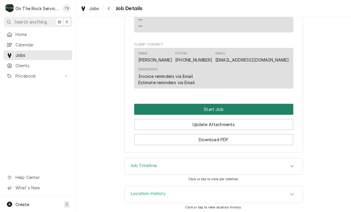
click at [217, 109] on button "Start Job" at bounding box center [213, 109] width 159 height 11
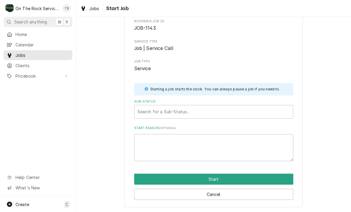
scroll to position [31, 0]
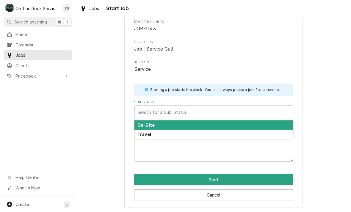
click at [164, 126] on div "On-Site" at bounding box center [214, 125] width 159 height 9
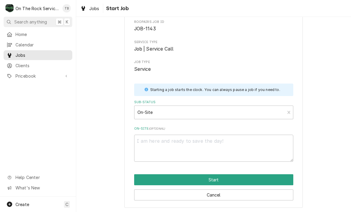
scroll to position [24, 0]
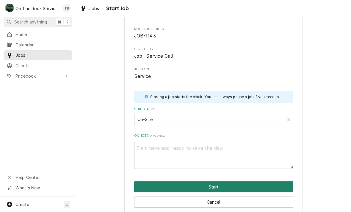
click at [224, 186] on button "Start" at bounding box center [213, 187] width 159 height 11
type textarea "x"
